Goal: Information Seeking & Learning: Learn about a topic

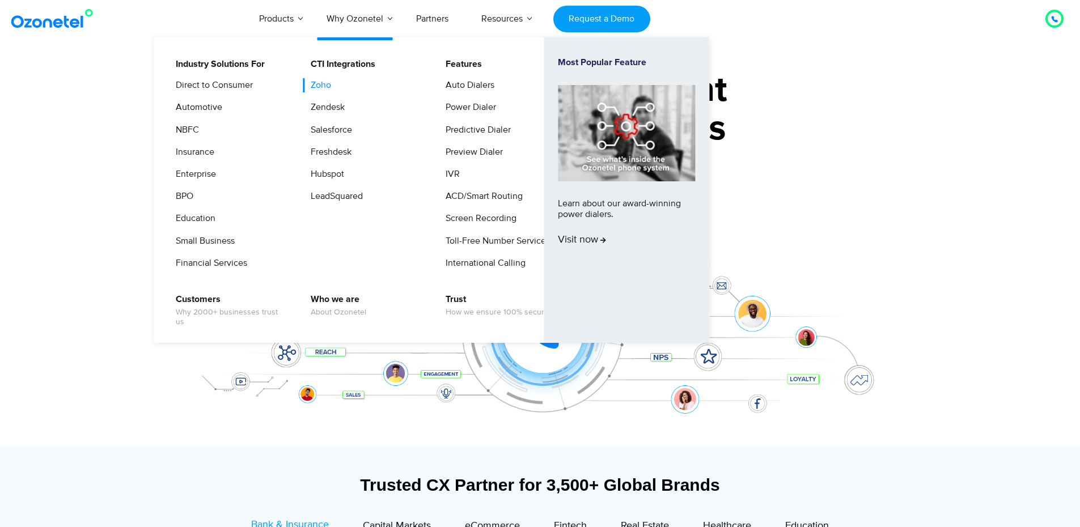
click at [316, 85] on link "Zoho" at bounding box center [317, 85] width 29 height 14
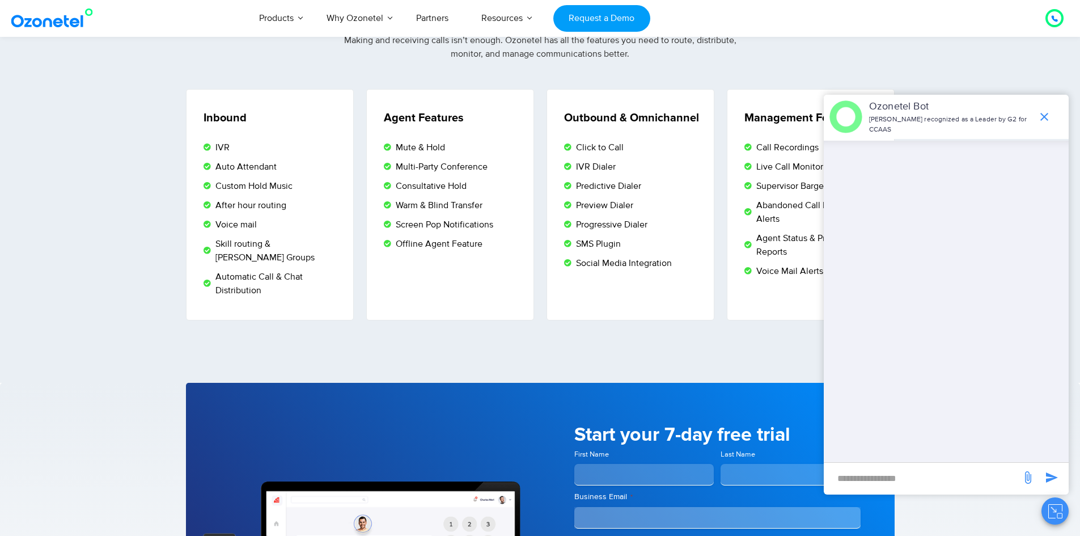
scroll to position [1983, 0]
click at [1047, 118] on icon "end chat or minimize" at bounding box center [1044, 117] width 14 height 14
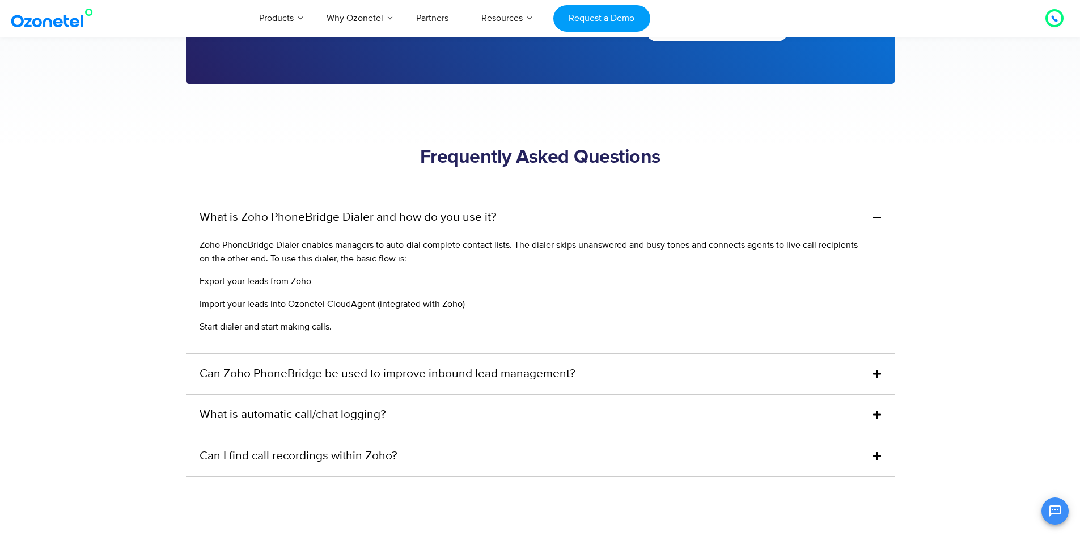
scroll to position [2663, 0]
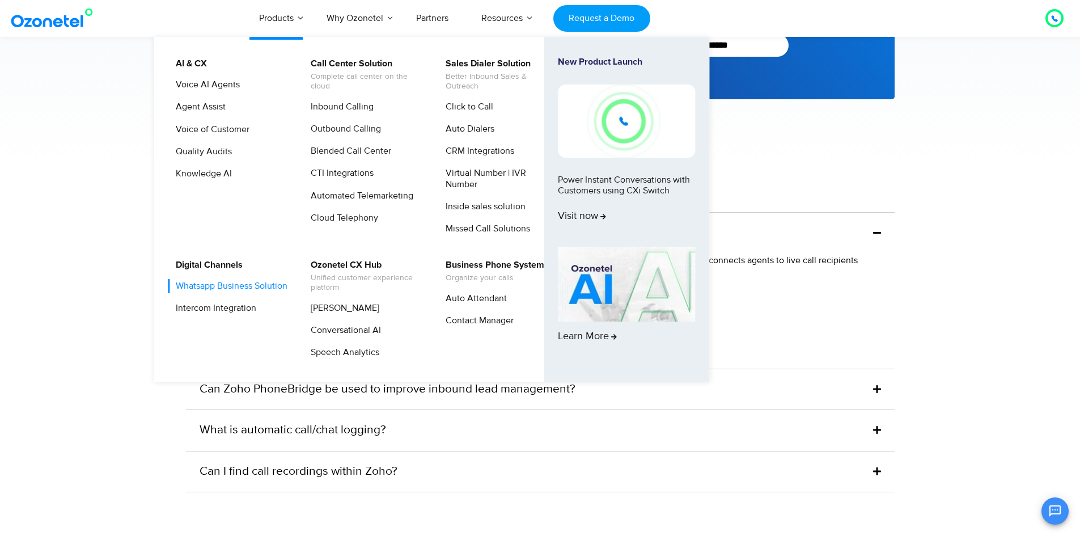
click at [189, 291] on link "Whatsapp Business Solution" at bounding box center [228, 286] width 121 height 14
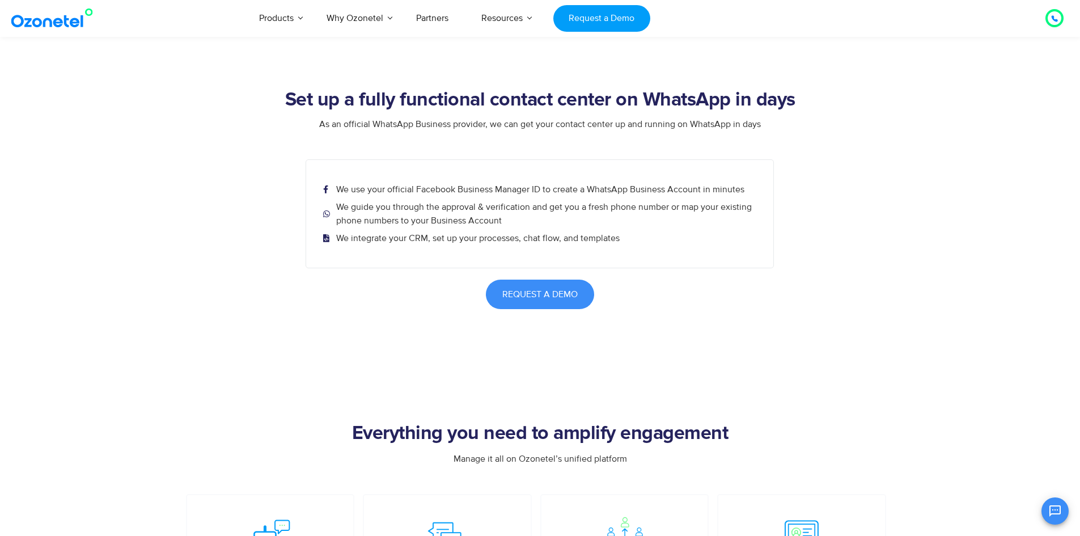
scroll to position [1983, 0]
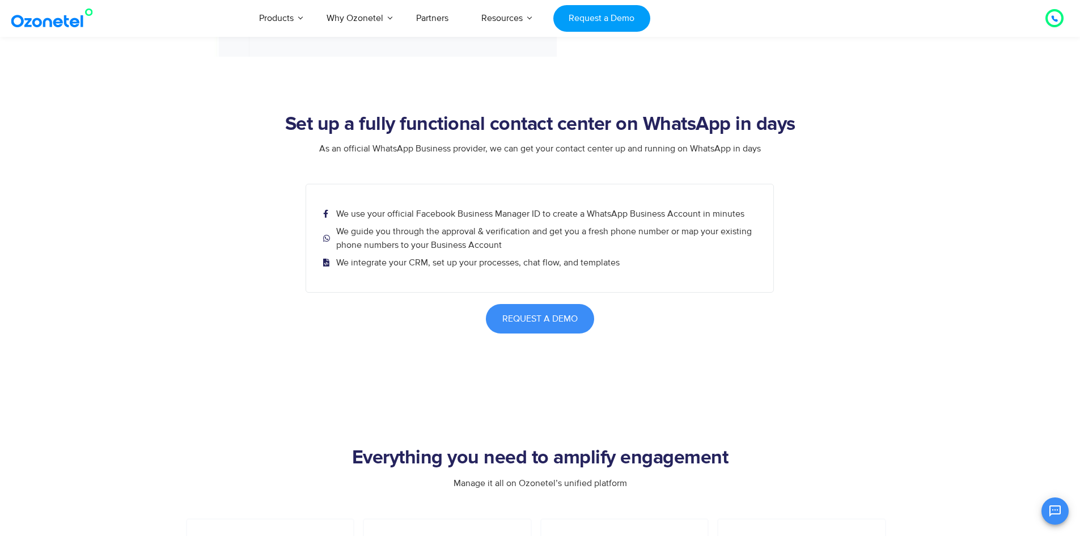
click at [52, 19] on img at bounding box center [55, 18] width 92 height 20
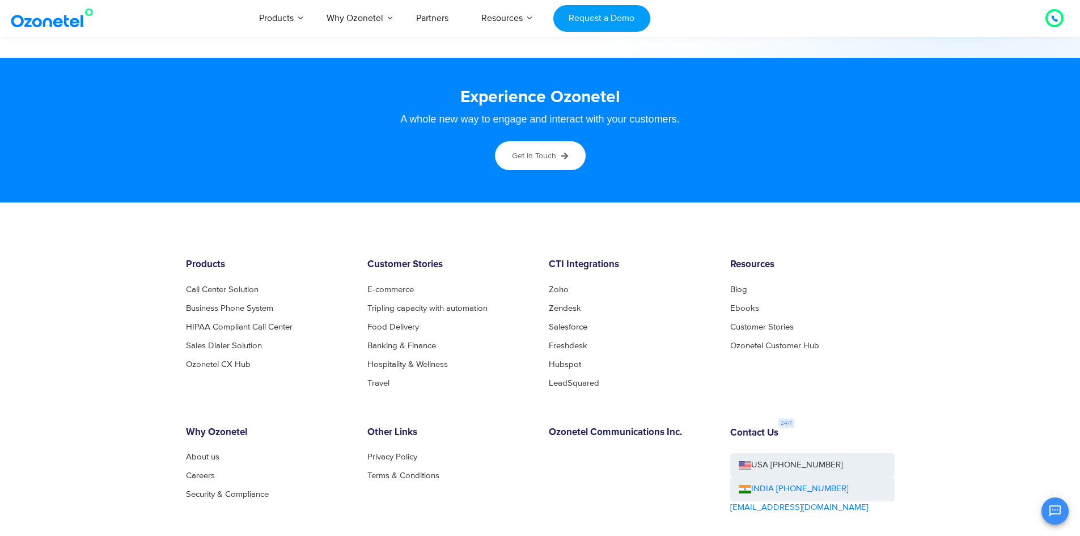
scroll to position [6015, 0]
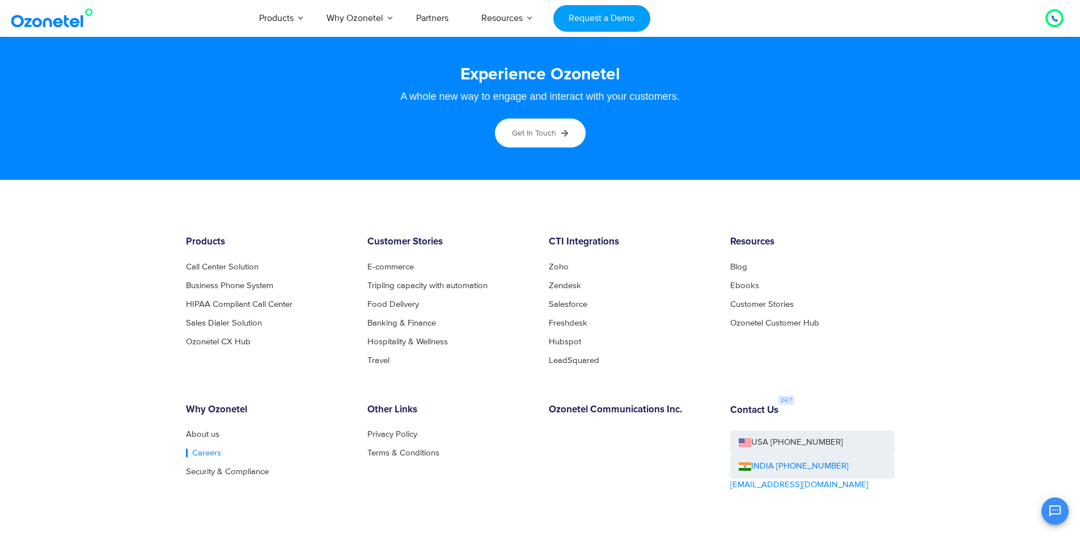
click at [198, 454] on link "Careers" at bounding box center [203, 452] width 35 height 9
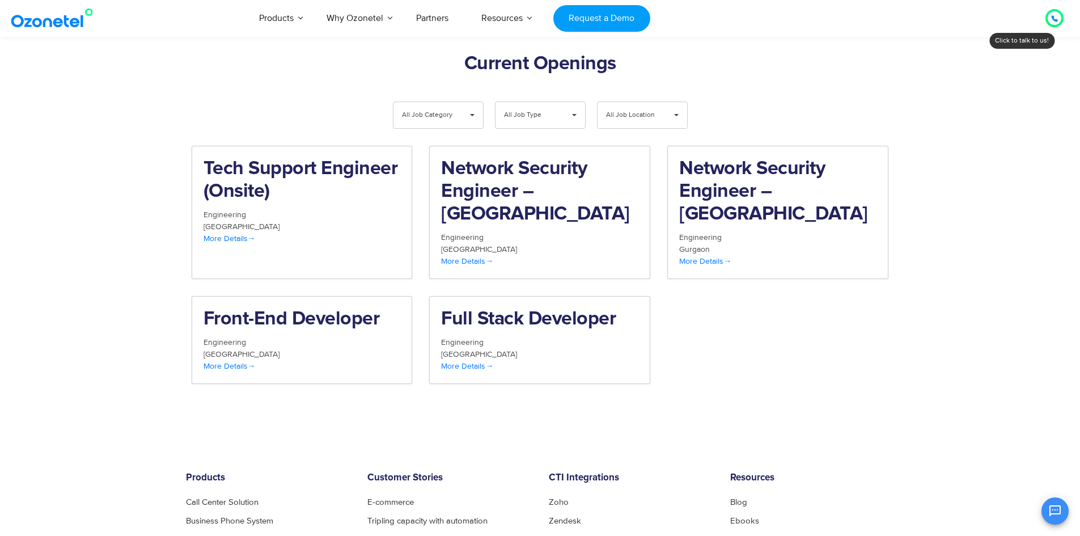
scroll to position [1190, 0]
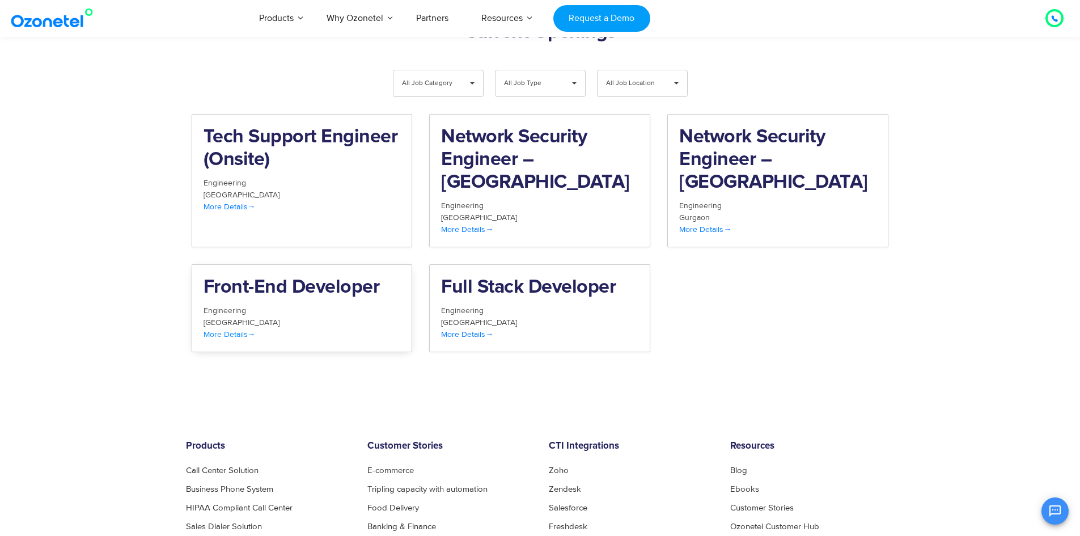
click at [227, 276] on h2 "Front-End Developer" at bounding box center [301, 287] width 197 height 23
click at [464, 276] on h2 "Full Stack Developer" at bounding box center [539, 287] width 197 height 23
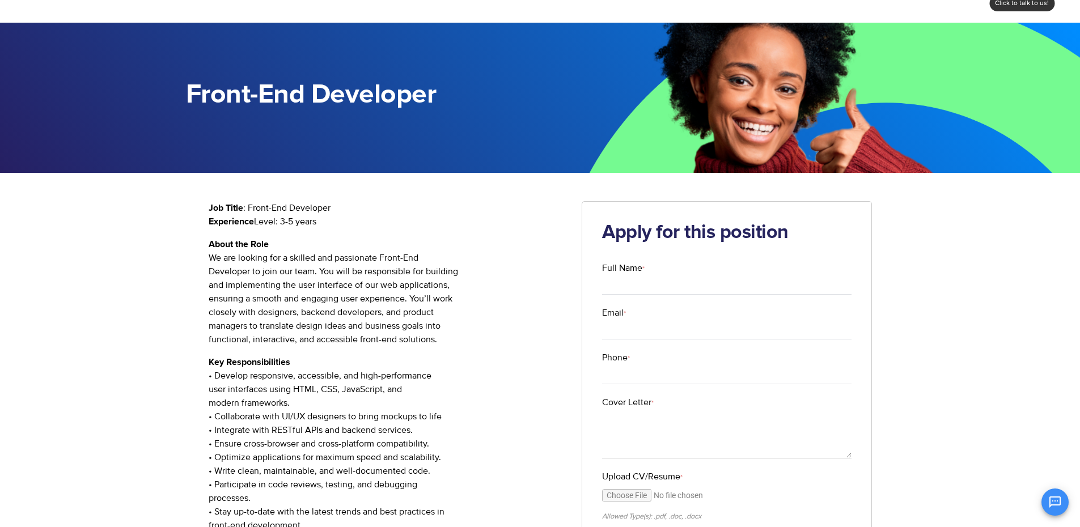
scroll to position [57, 0]
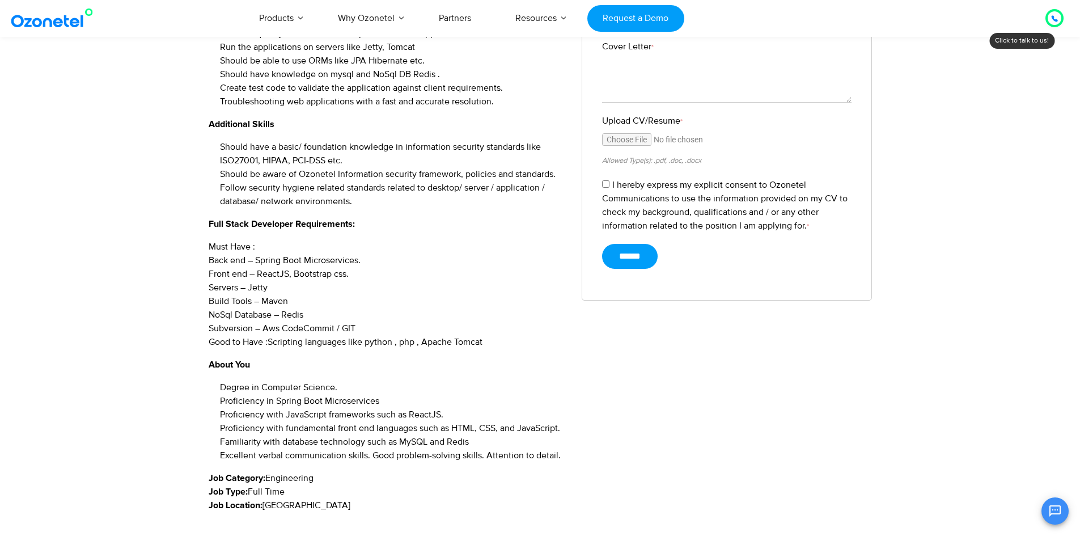
scroll to position [397, 0]
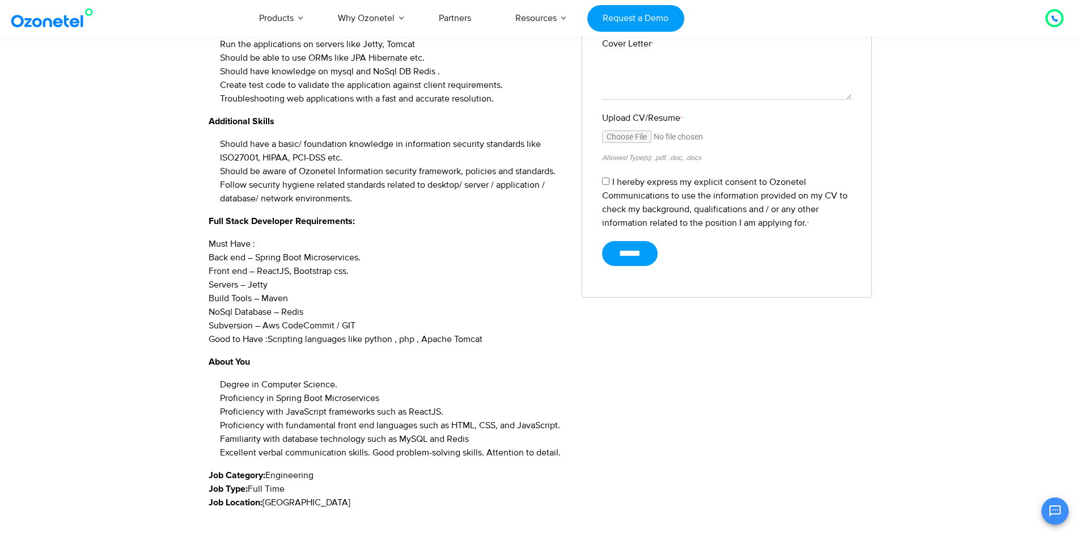
drag, startPoint x: 298, startPoint y: 313, endPoint x: 207, endPoint y: 309, distance: 90.7
click at [207, 309] on div "Full Stack Developer Job Description Designation : Full Stack Developer Experie…" at bounding box center [540, 190] width 1080 height 753
copy p "NoSql Database – Redis"
